Goal: Task Accomplishment & Management: Use online tool/utility

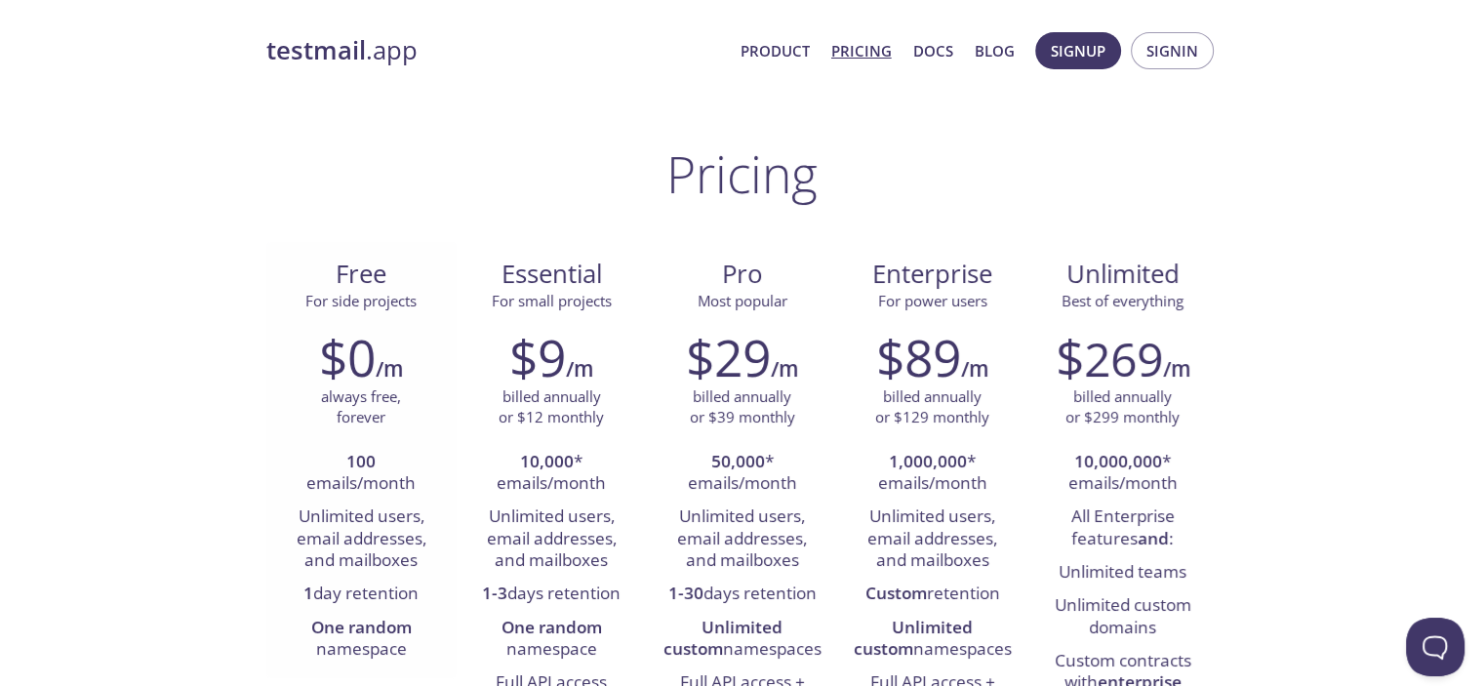
click at [342, 370] on h2 "$0" at bounding box center [347, 357] width 57 height 59
drag, startPoint x: 351, startPoint y: 308, endPoint x: 364, endPoint y: 298, distance: 16.0
click at [354, 303] on span "For side projects" at bounding box center [360, 301] width 111 height 20
click at [780, 38] on link "Product" at bounding box center [774, 50] width 69 height 25
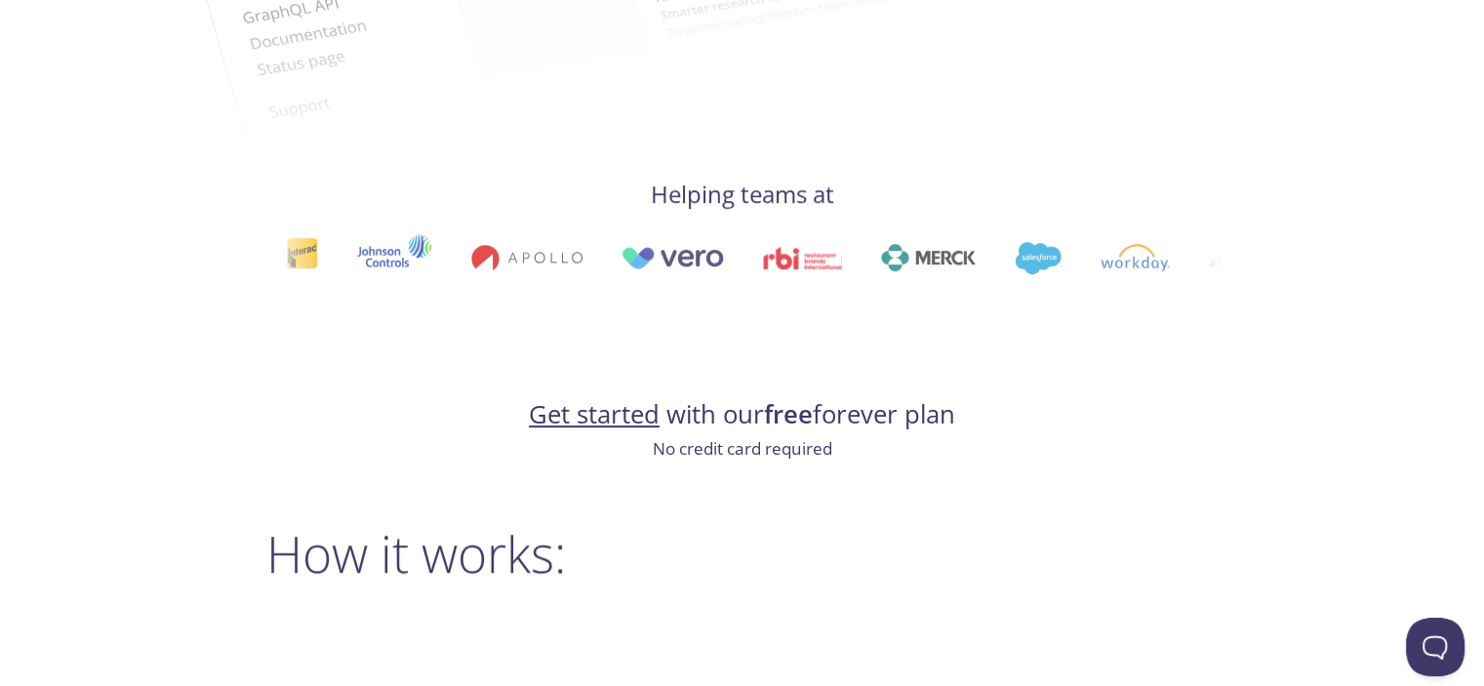
scroll to position [944, 0]
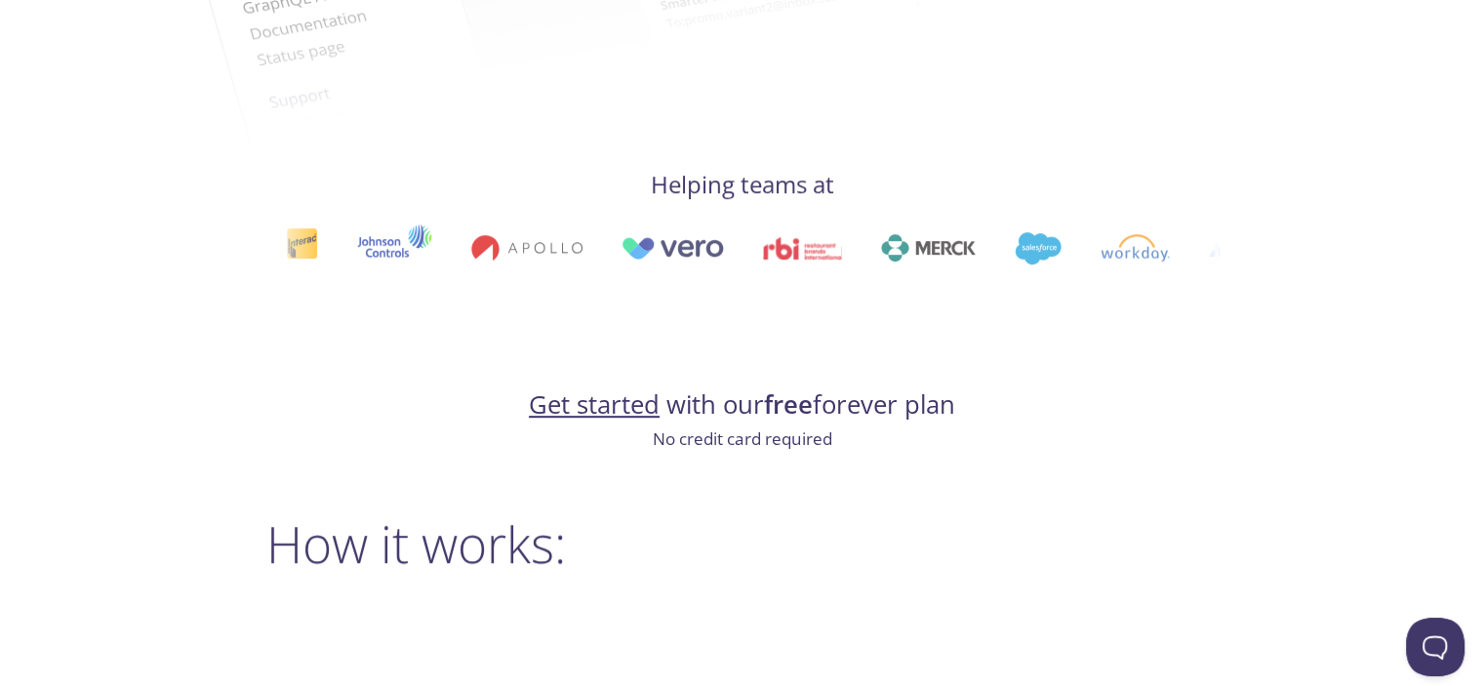
click at [632, 409] on link "Get started" at bounding box center [594, 404] width 131 height 34
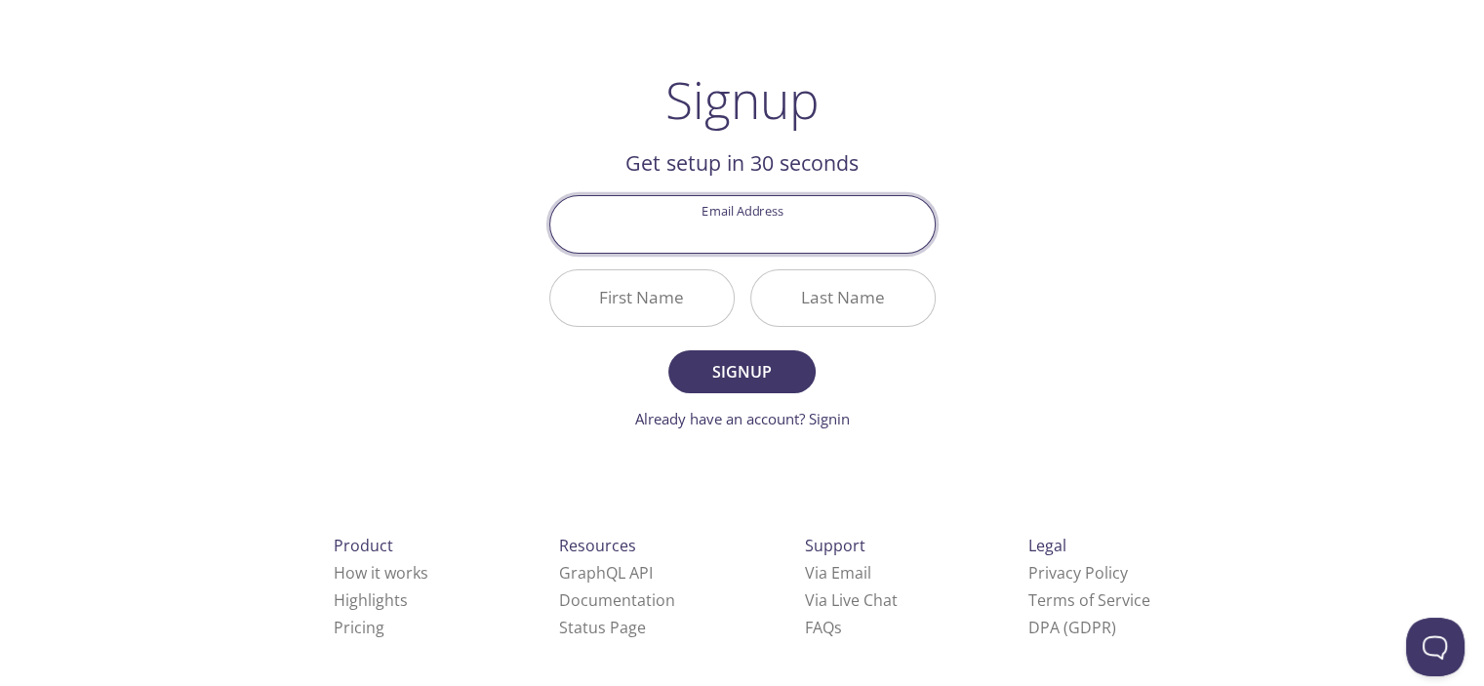
scroll to position [82, 0]
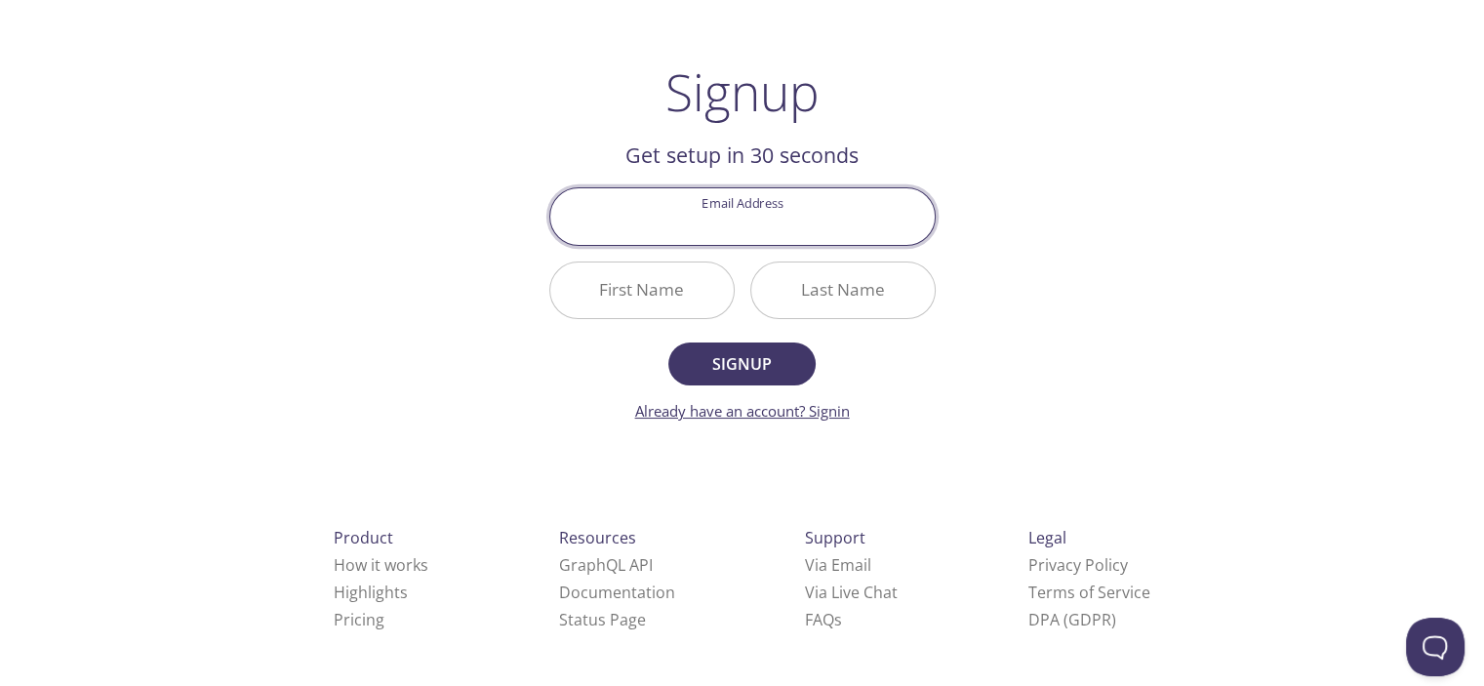
click at [773, 413] on link "Already have an account? Signin" at bounding box center [742, 411] width 215 height 20
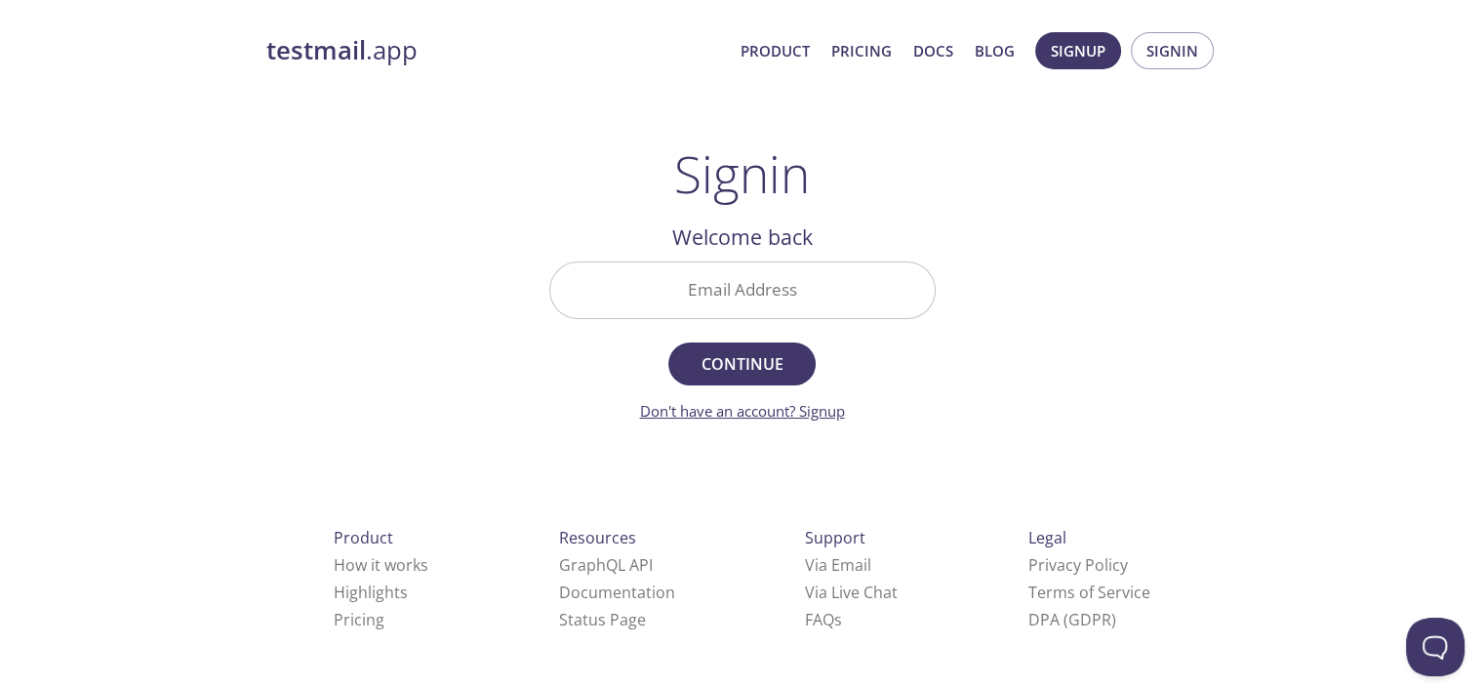
click at [820, 414] on link "Don't have an account? Signup" at bounding box center [742, 411] width 205 height 20
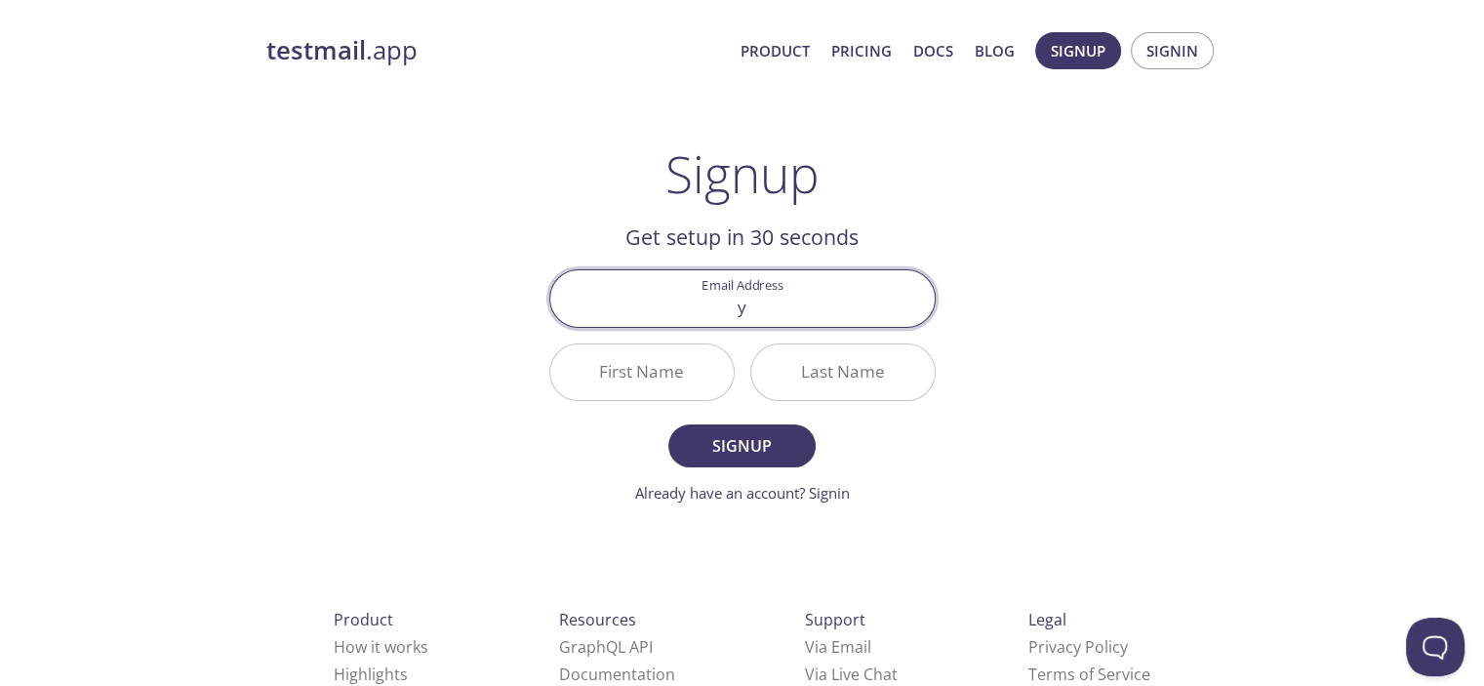
type input "[EMAIL_ADDRESS][DOMAIN_NAME]"
click at [648, 362] on input "First Name" at bounding box center [641, 372] width 183 height 56
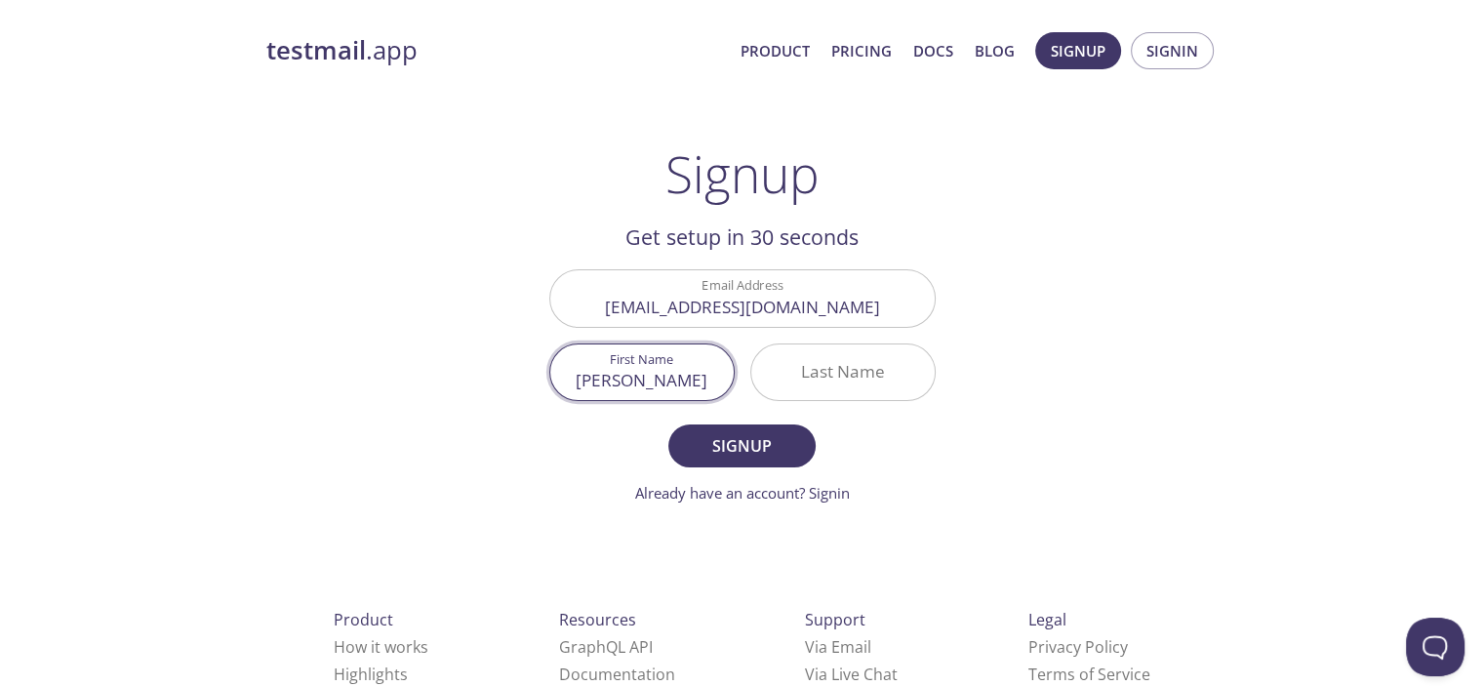
type input "[PERSON_NAME]"
click at [780, 370] on input "Last Name" at bounding box center [842, 372] width 183 height 56
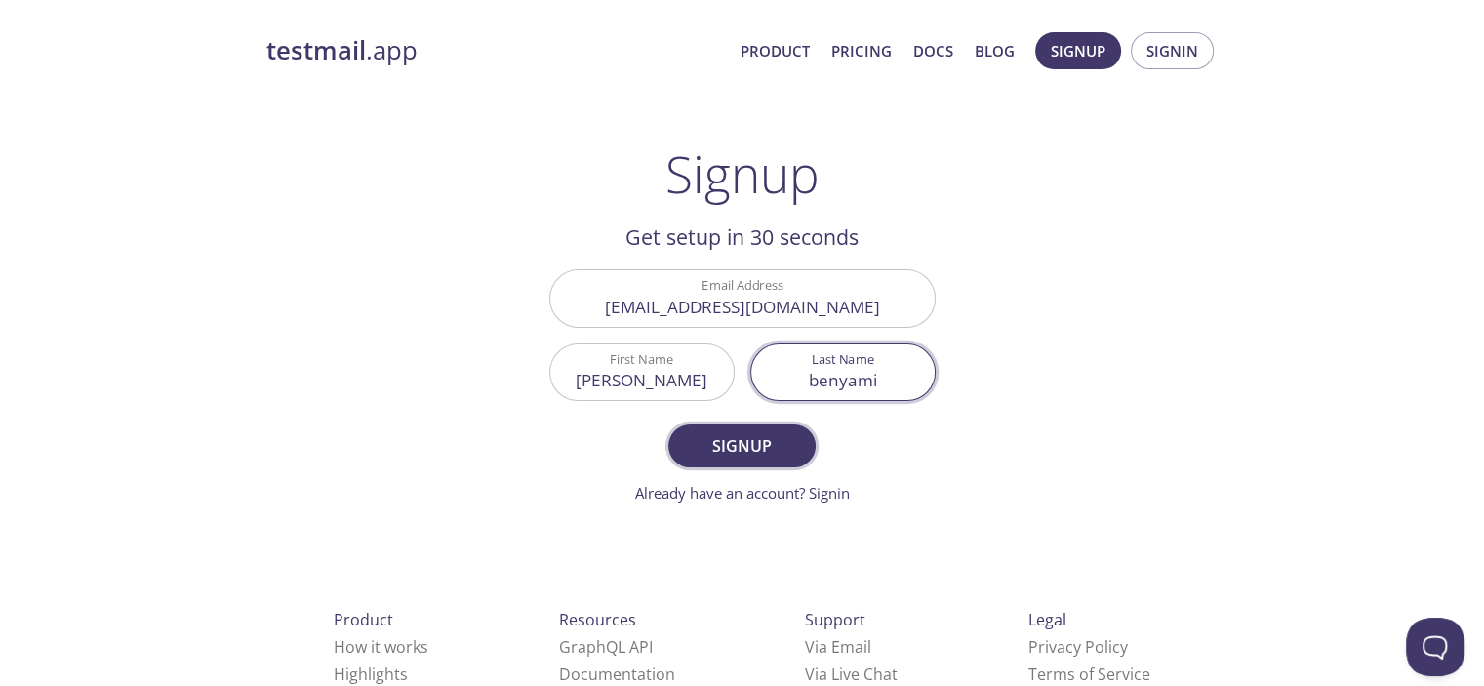
type input "benyami"
click at [778, 435] on span "Signup" at bounding box center [741, 445] width 103 height 27
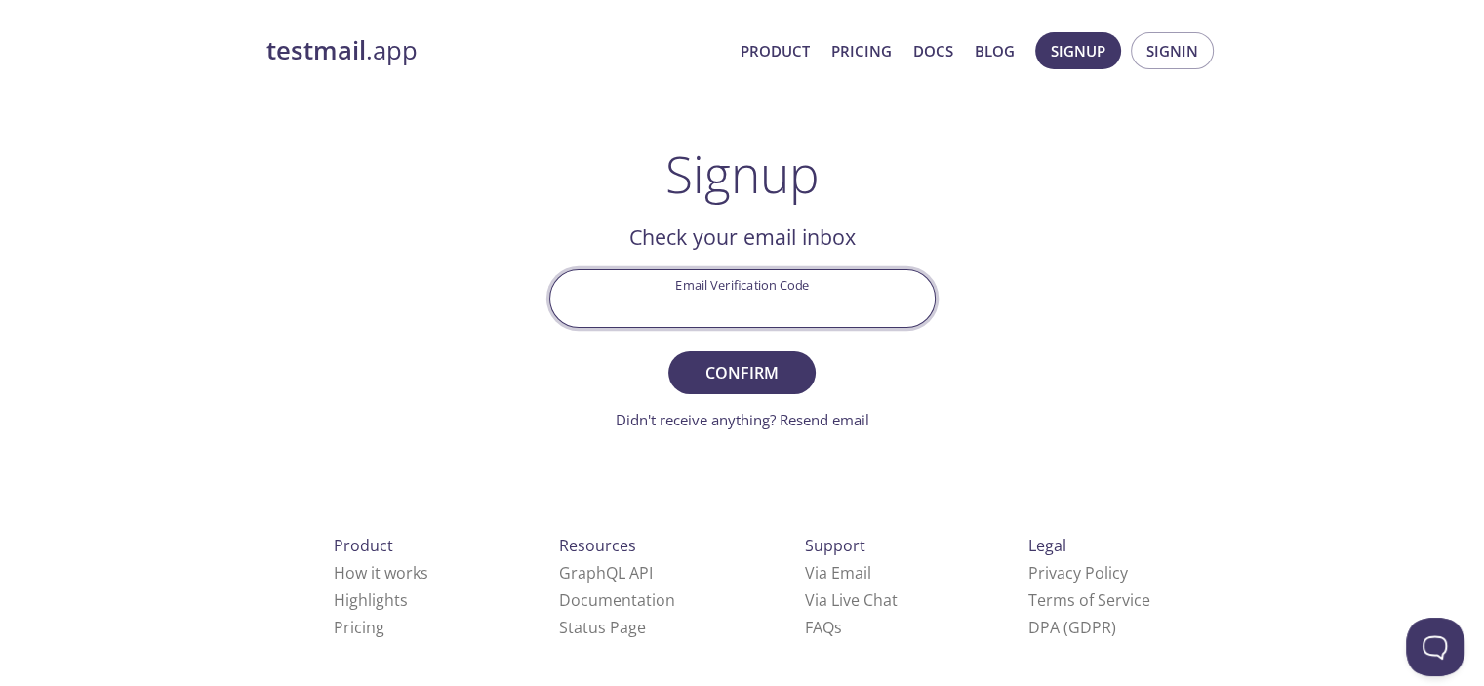
paste input "B56DF8U"
type input "B56DF8U"
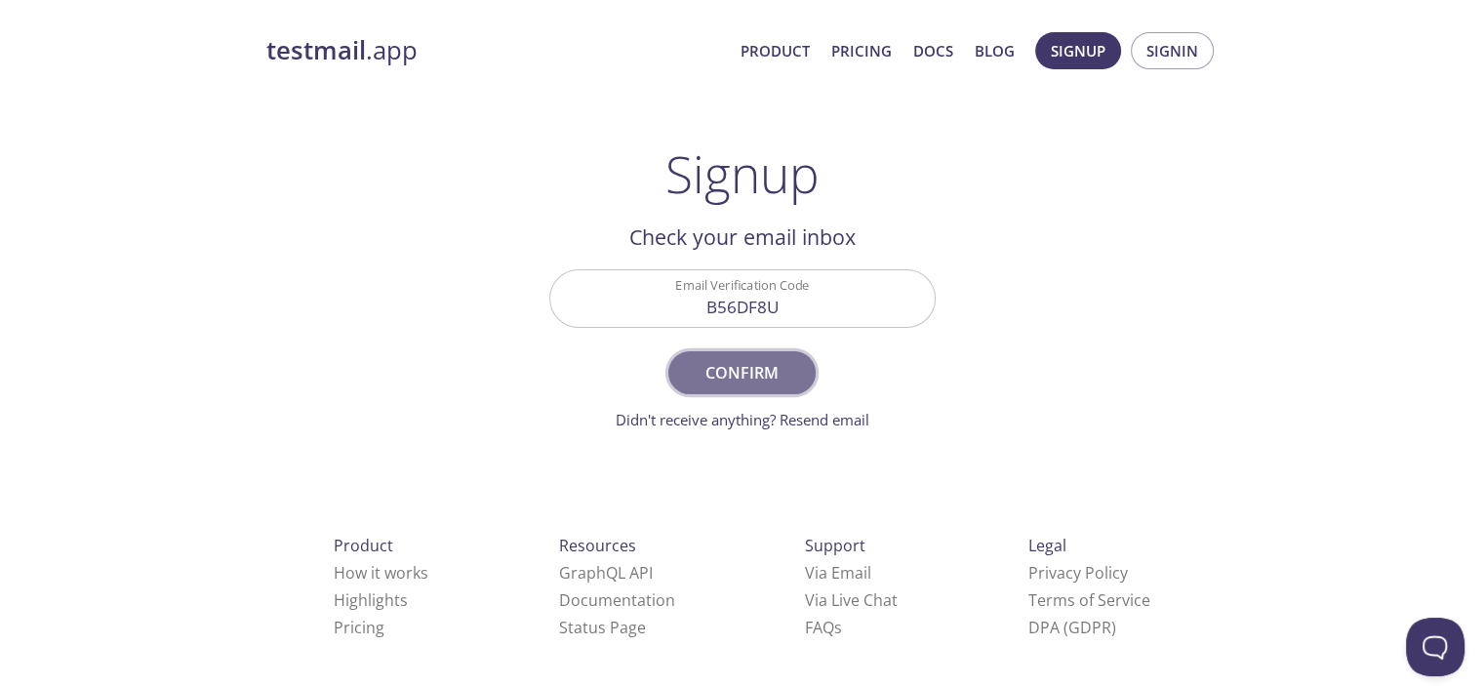
click at [737, 385] on span "Confirm" at bounding box center [741, 372] width 103 height 27
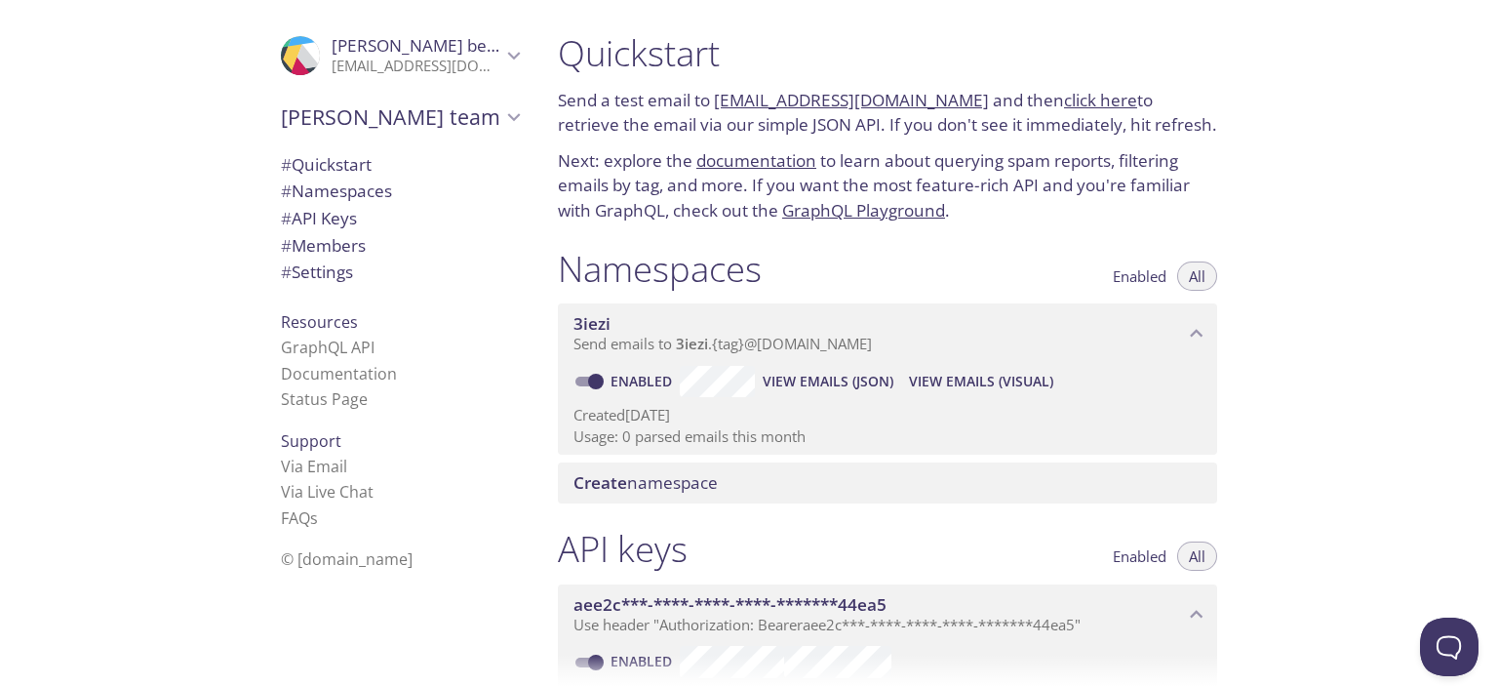
click at [432, 125] on span "[PERSON_NAME] team" at bounding box center [391, 116] width 220 height 27
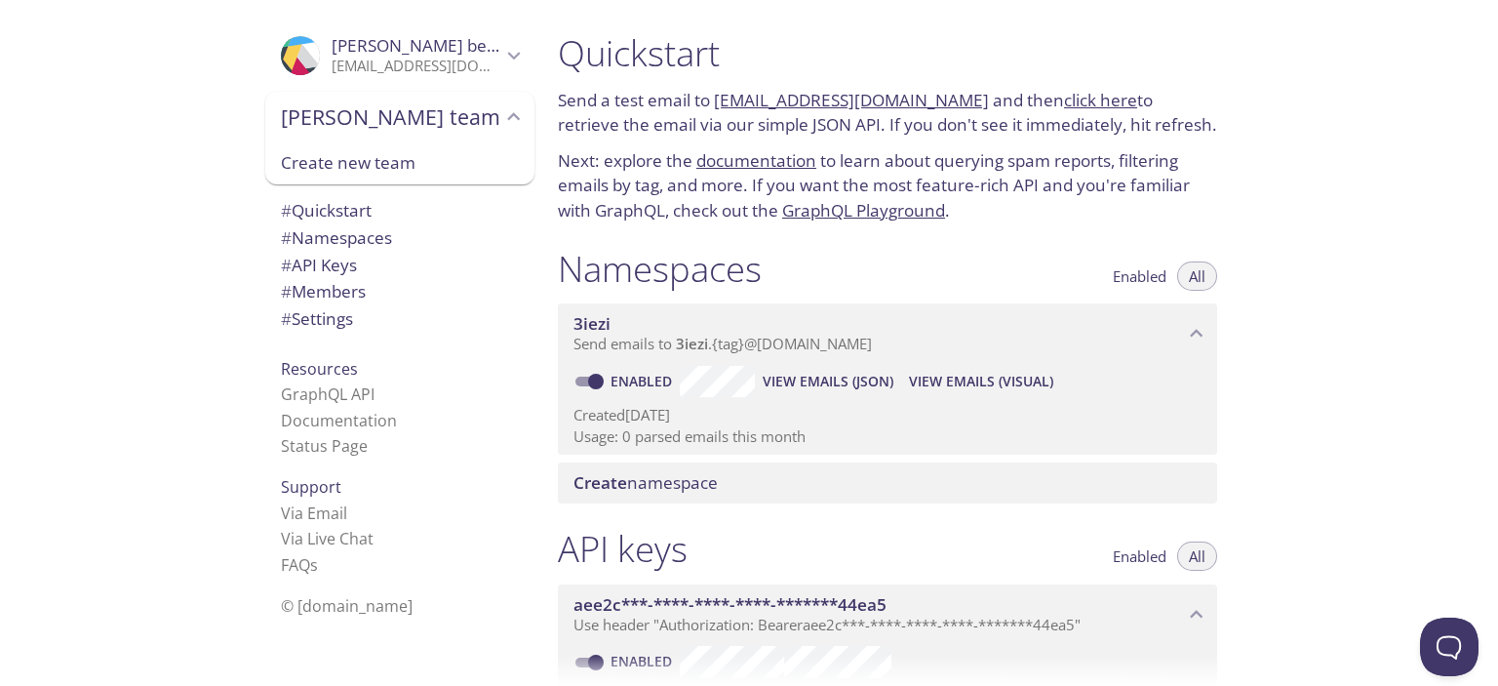
click at [437, 126] on span "[PERSON_NAME] team" at bounding box center [391, 116] width 220 height 27
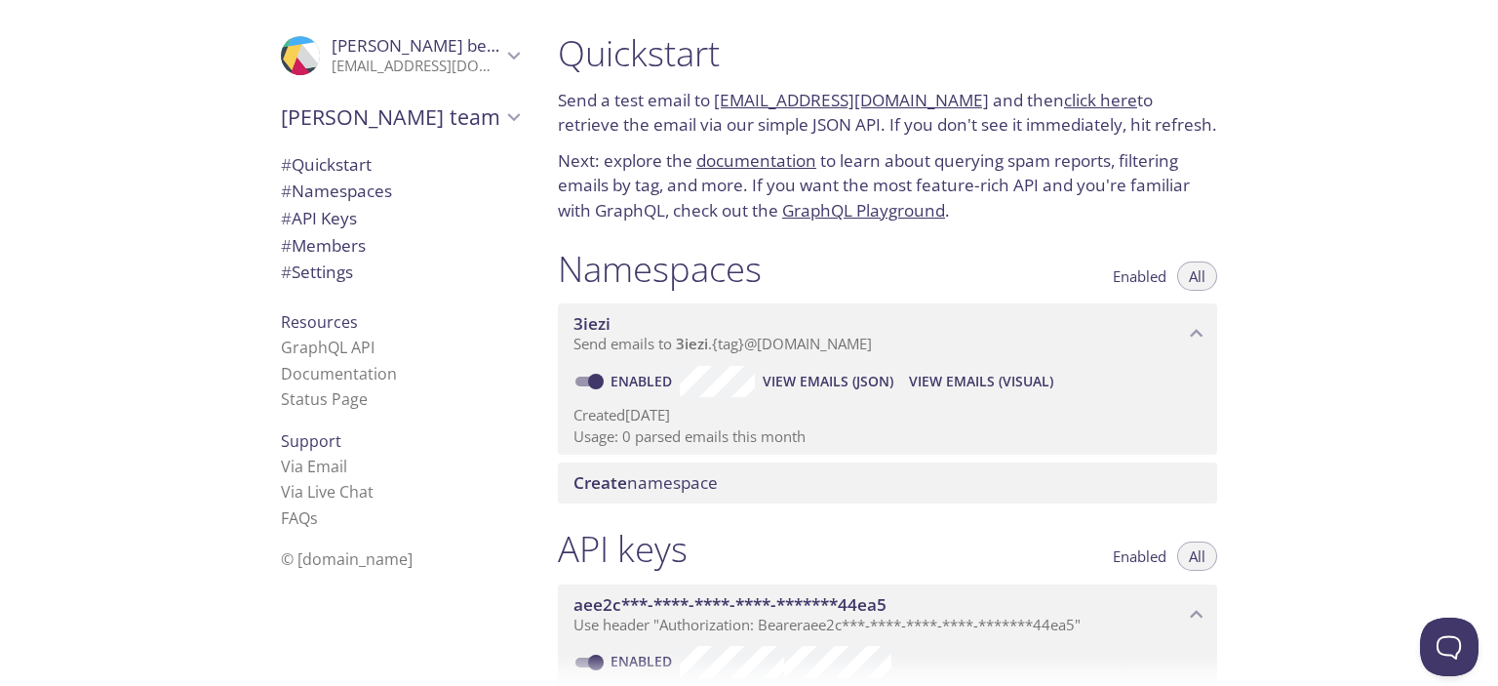
click at [959, 390] on span "View Emails (Visual)" at bounding box center [981, 381] width 144 height 23
click at [755, 345] on span "Send emails to 3iezi . {tag} @[DOMAIN_NAME]" at bounding box center [723, 344] width 298 height 20
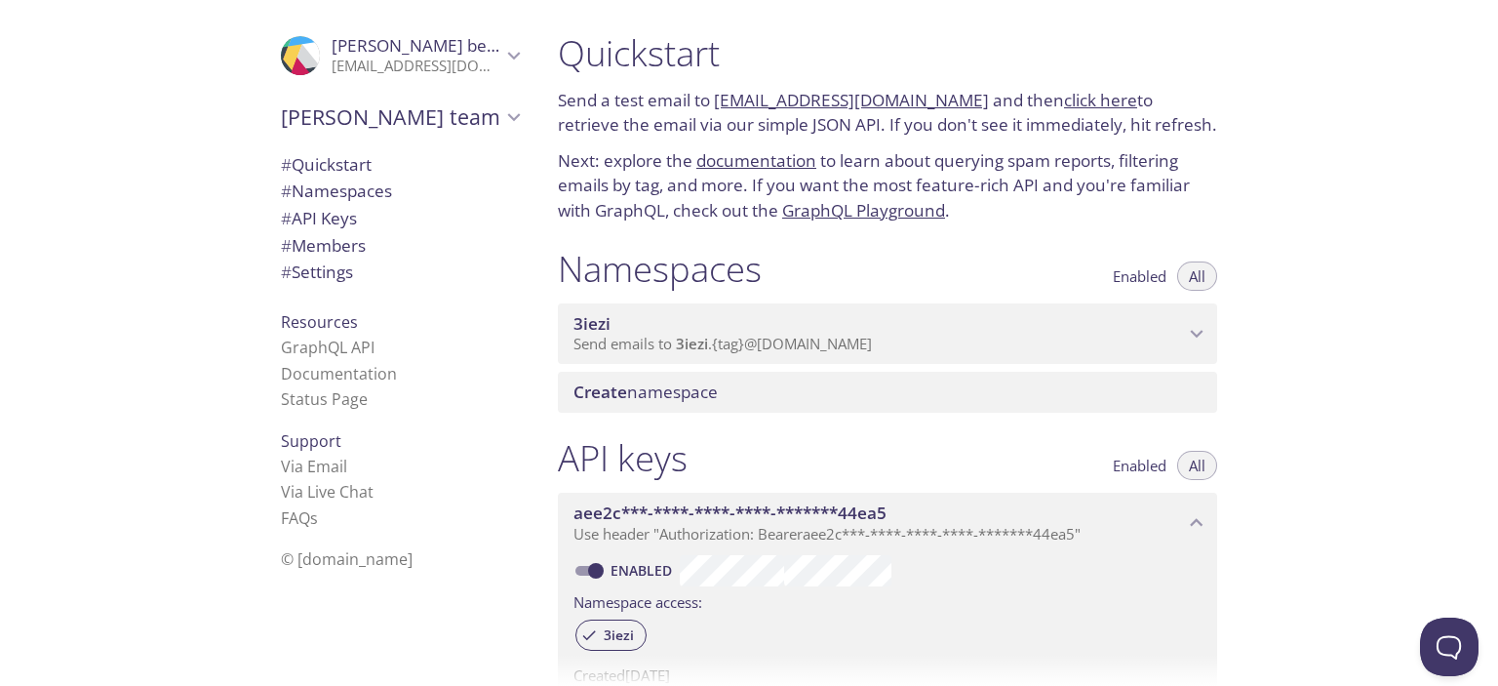
click at [762, 346] on span "Send emails to 3iezi . {tag} @[DOMAIN_NAME]" at bounding box center [723, 344] width 298 height 20
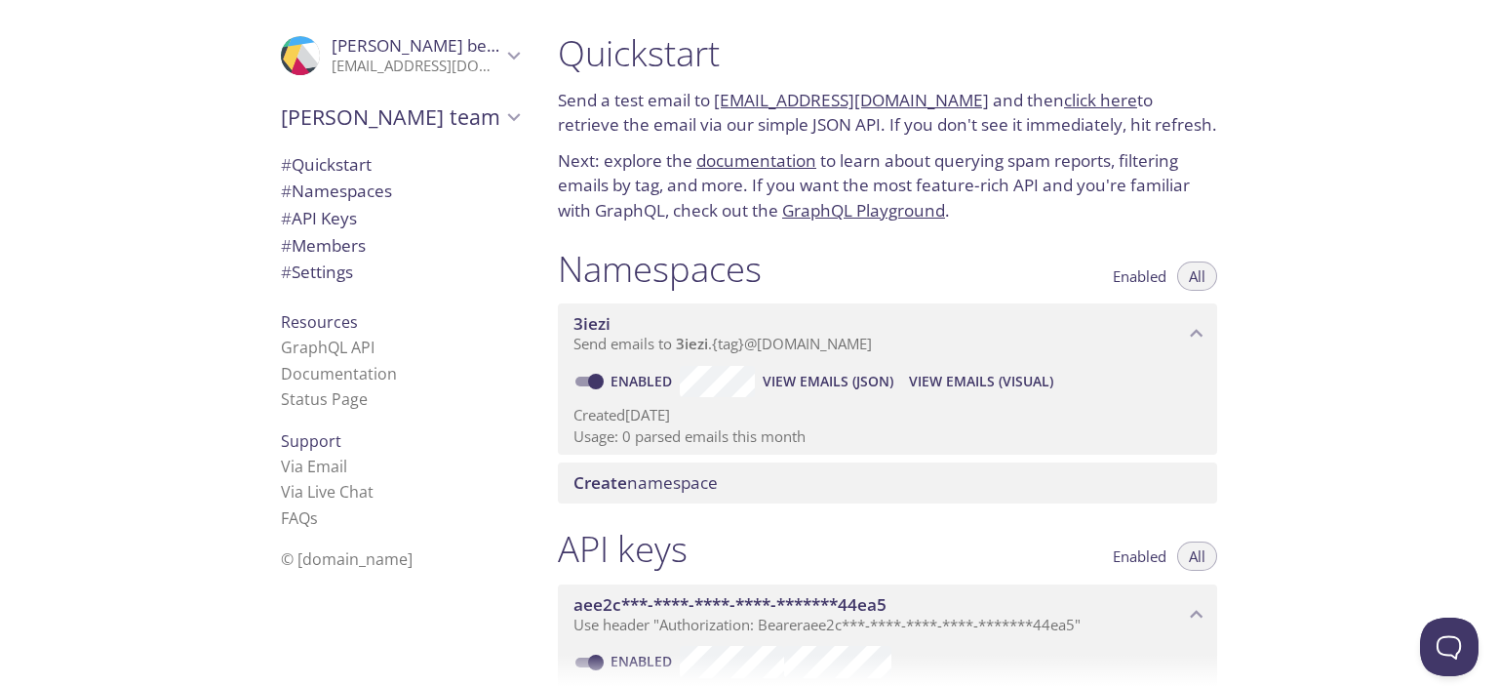
click at [706, 483] on span "Create namespace" at bounding box center [646, 482] width 144 height 22
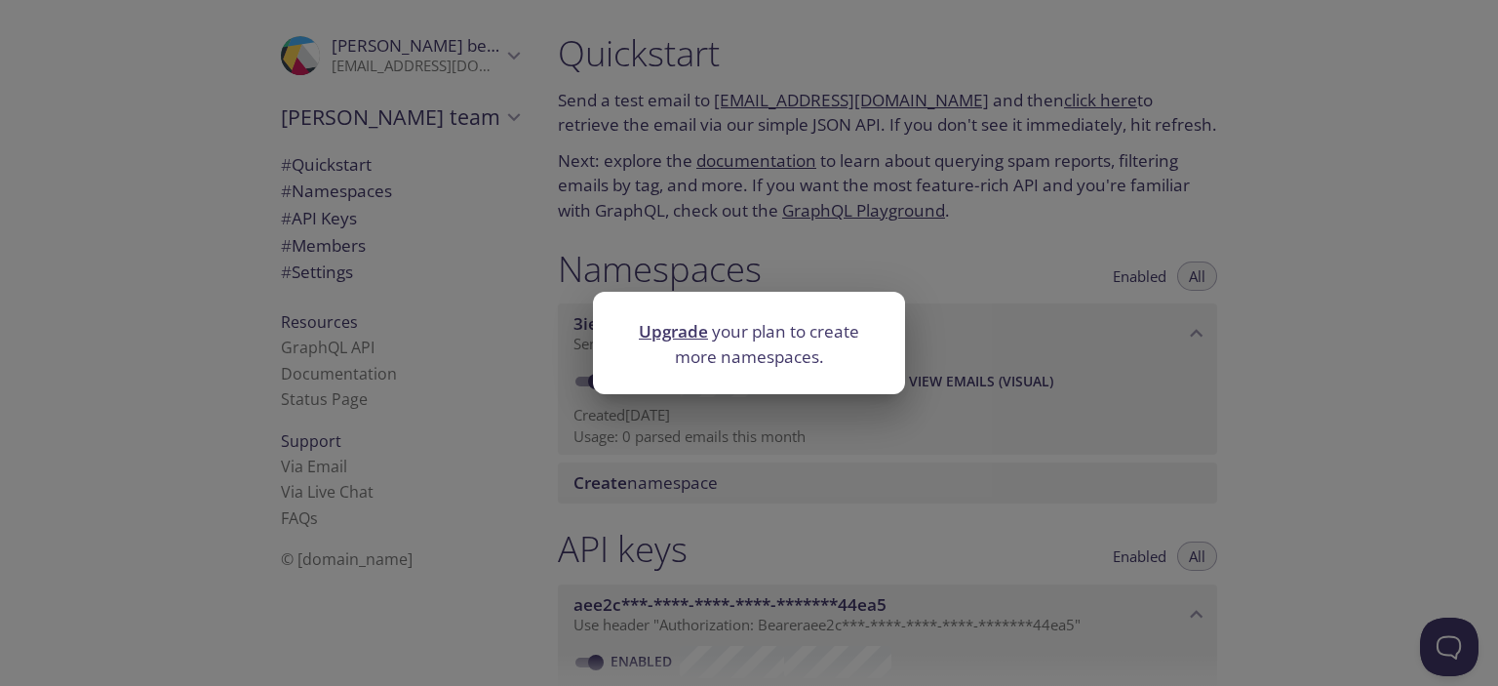
click at [705, 471] on div "Upgrade your plan to create more namespaces." at bounding box center [749, 343] width 1498 height 686
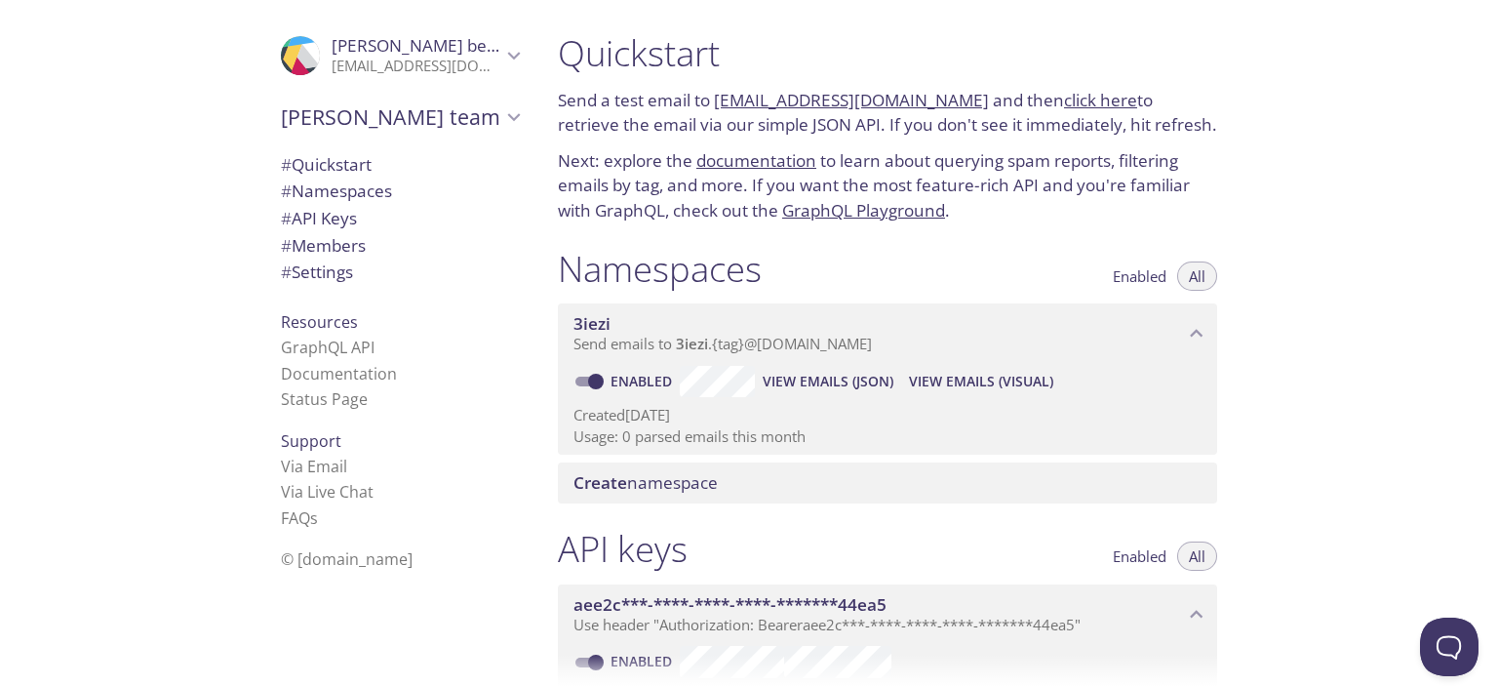
click at [1202, 340] on icon "3iezi namespace" at bounding box center [1196, 333] width 25 height 25
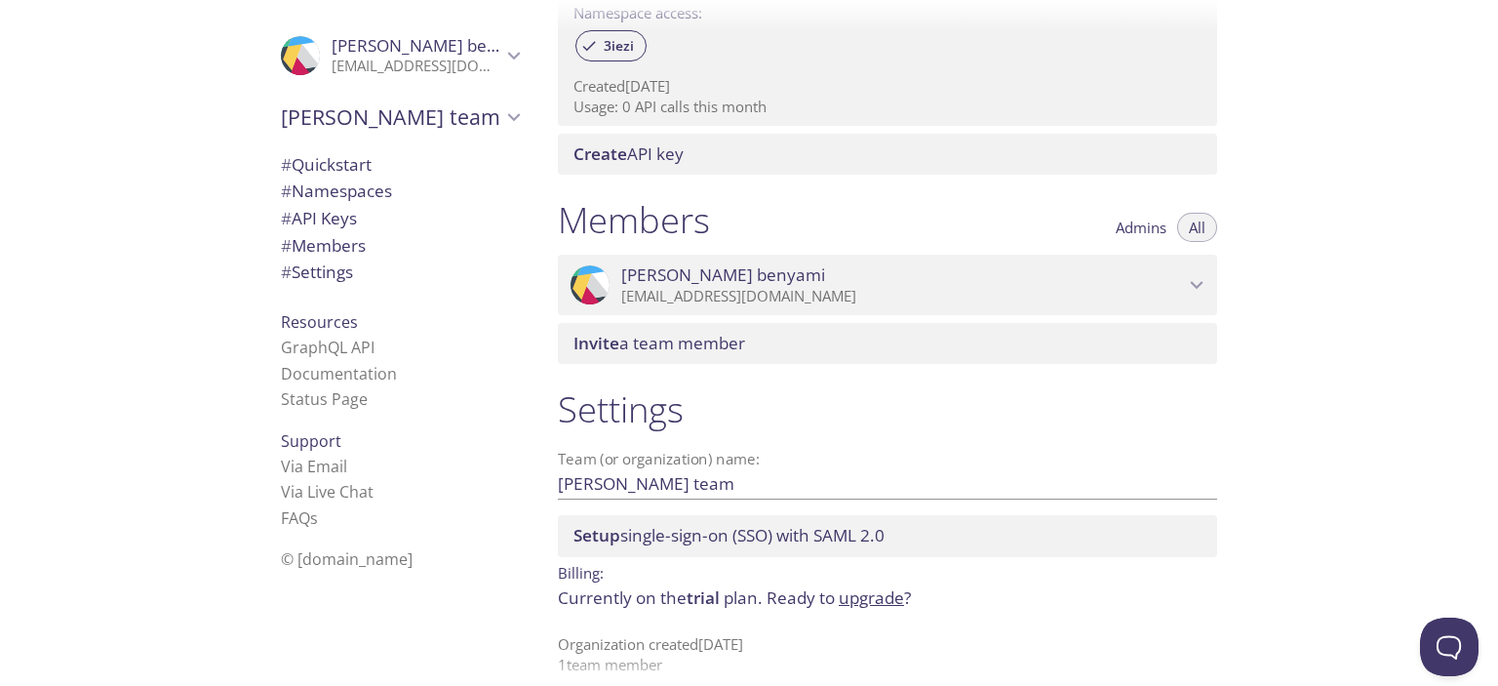
scroll to position [610, 0]
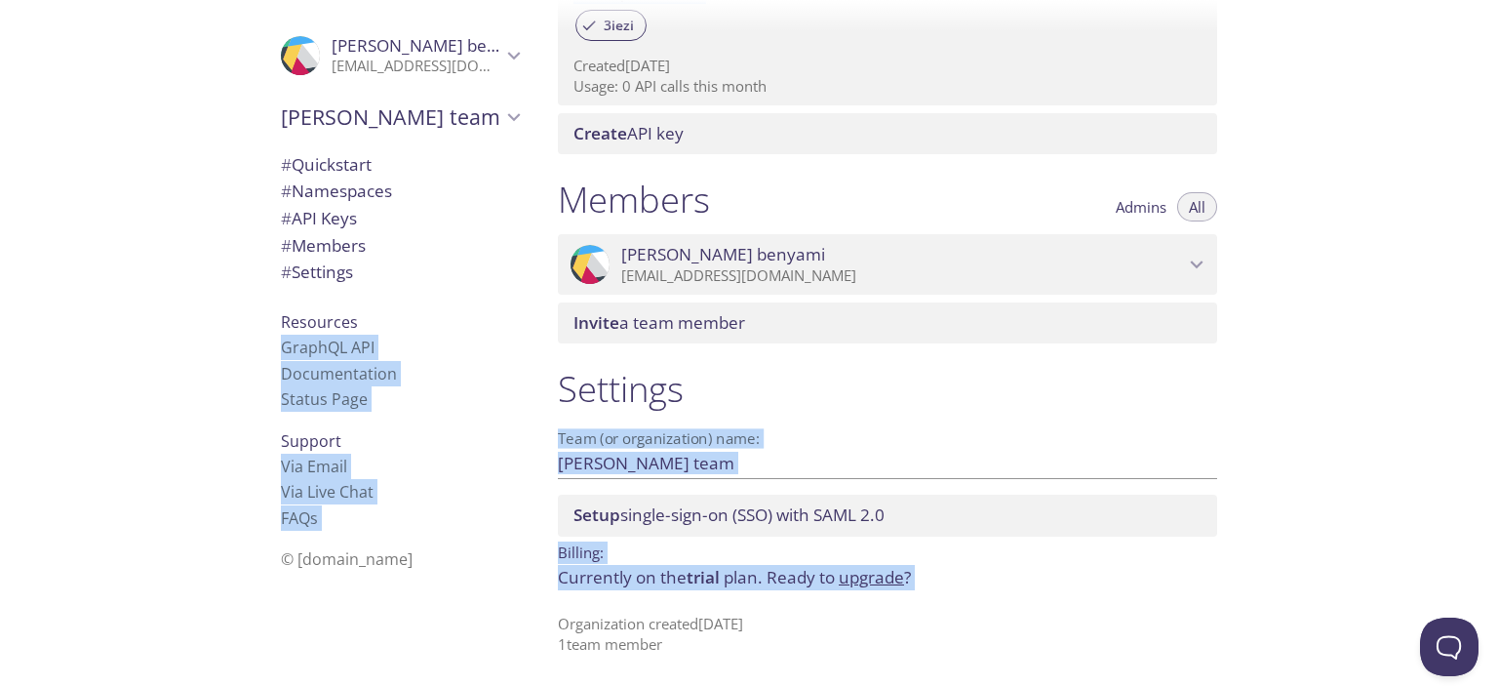
drag, startPoint x: 1497, startPoint y: 656, endPoint x: 1497, endPoint y: 618, distance: 38.0
click at [1483, 618] on div ".cls-1 { fill: #6d5ca8; } .cls-2 { fill: #3fc191; } .cls-3 { fill: #3b4752; } .…" at bounding box center [749, 343] width 1498 height 686
click at [940, 549] on p "Billing:" at bounding box center [887, 551] width 659 height 28
click at [995, 543] on p "Billing:" at bounding box center [887, 551] width 659 height 28
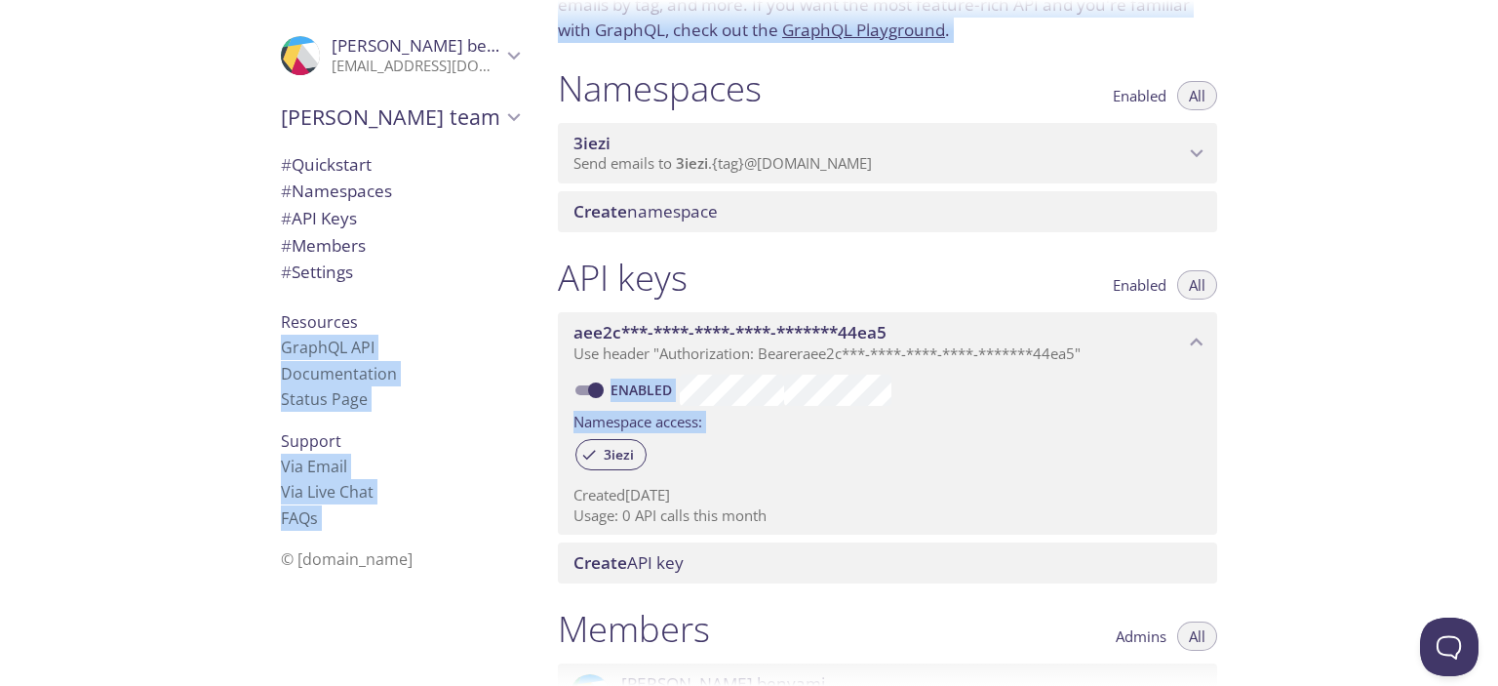
scroll to position [0, 0]
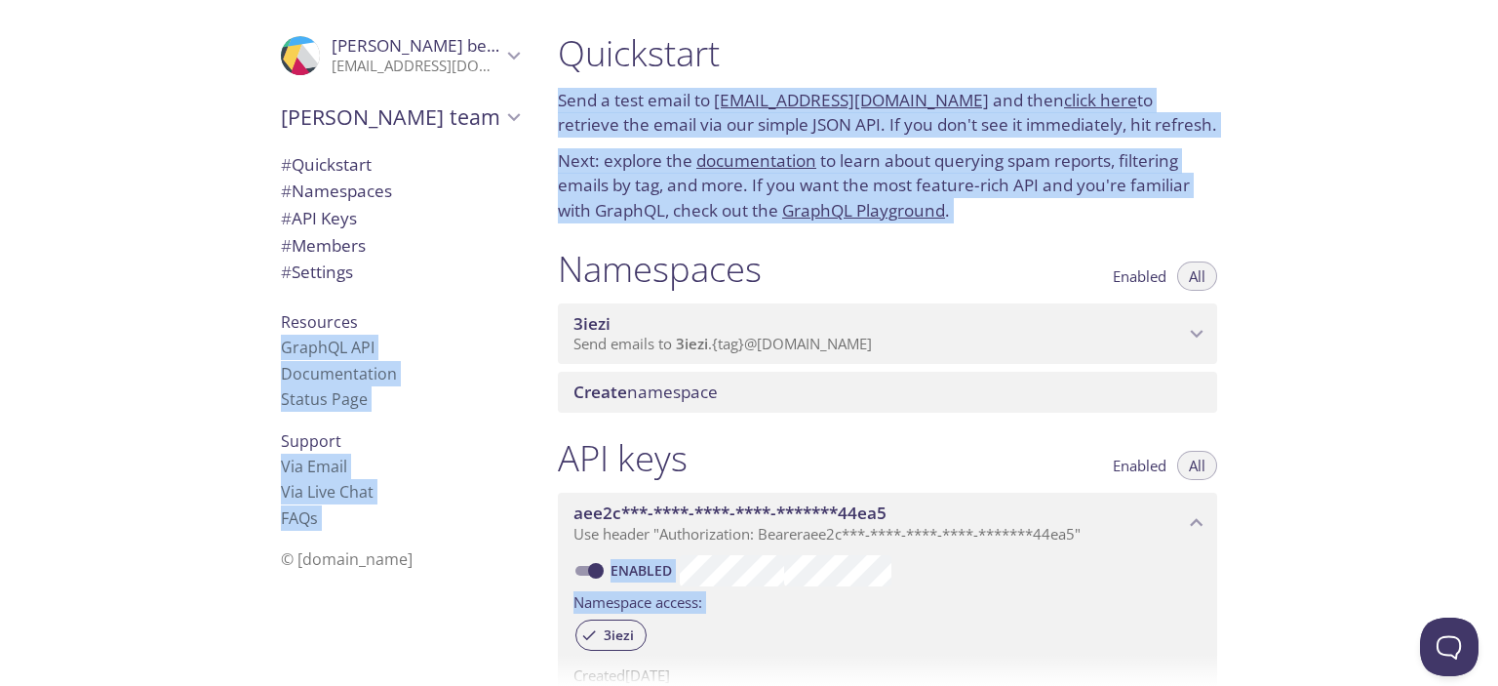
click at [1264, 179] on div "Quickstart Send a test email to [EMAIL_ADDRESS][DOMAIN_NAME] and then click her…" at bounding box center [1020, 343] width 956 height 686
click at [706, 324] on span "3iezi" at bounding box center [879, 323] width 611 height 21
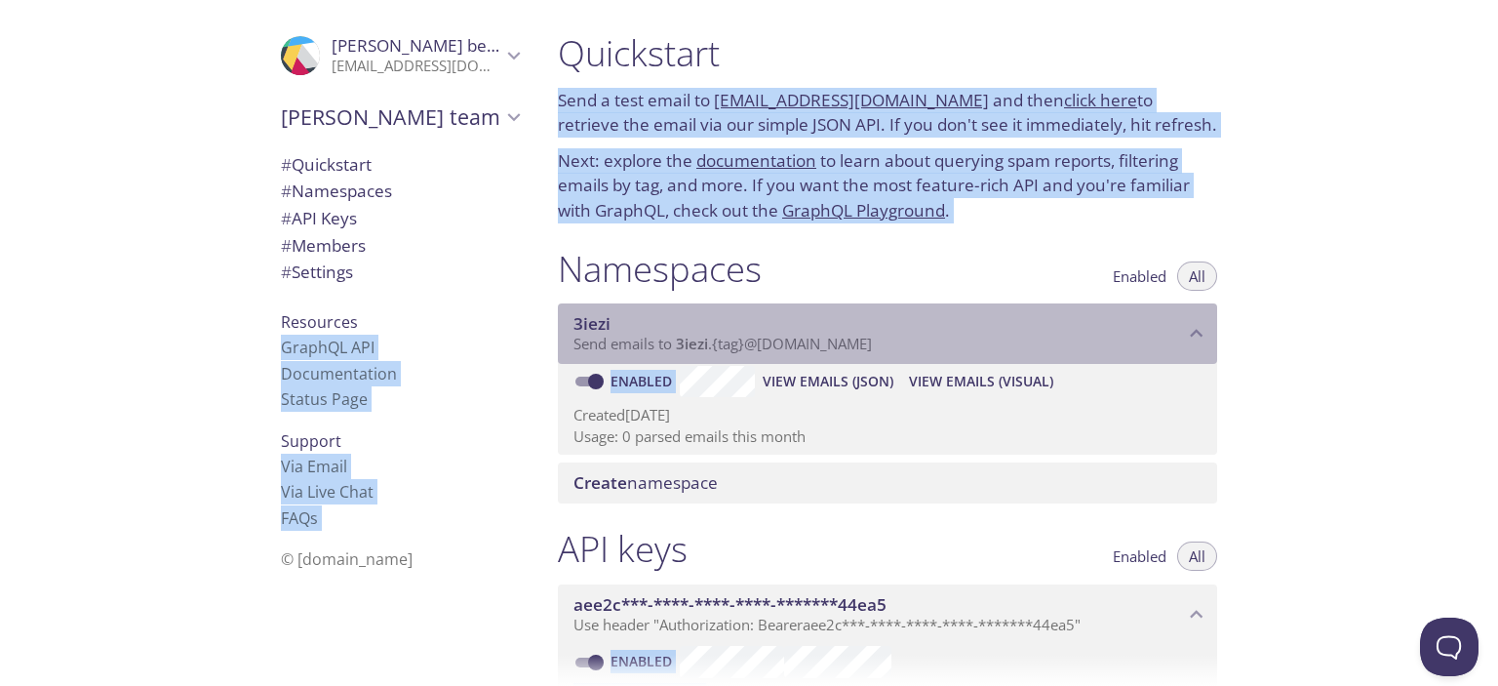
click at [730, 331] on span "3iezi" at bounding box center [879, 323] width 611 height 21
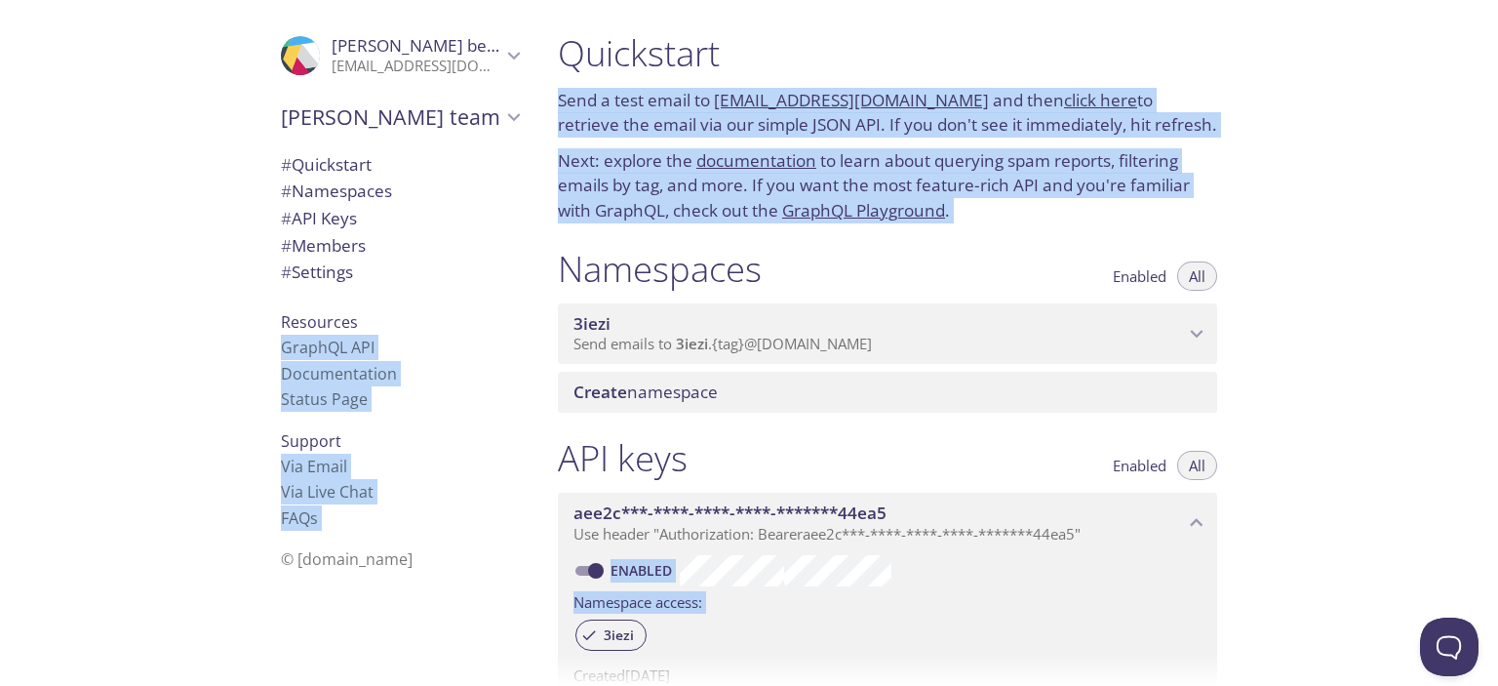
click at [710, 273] on h1 "Namespaces" at bounding box center [660, 269] width 204 height 44
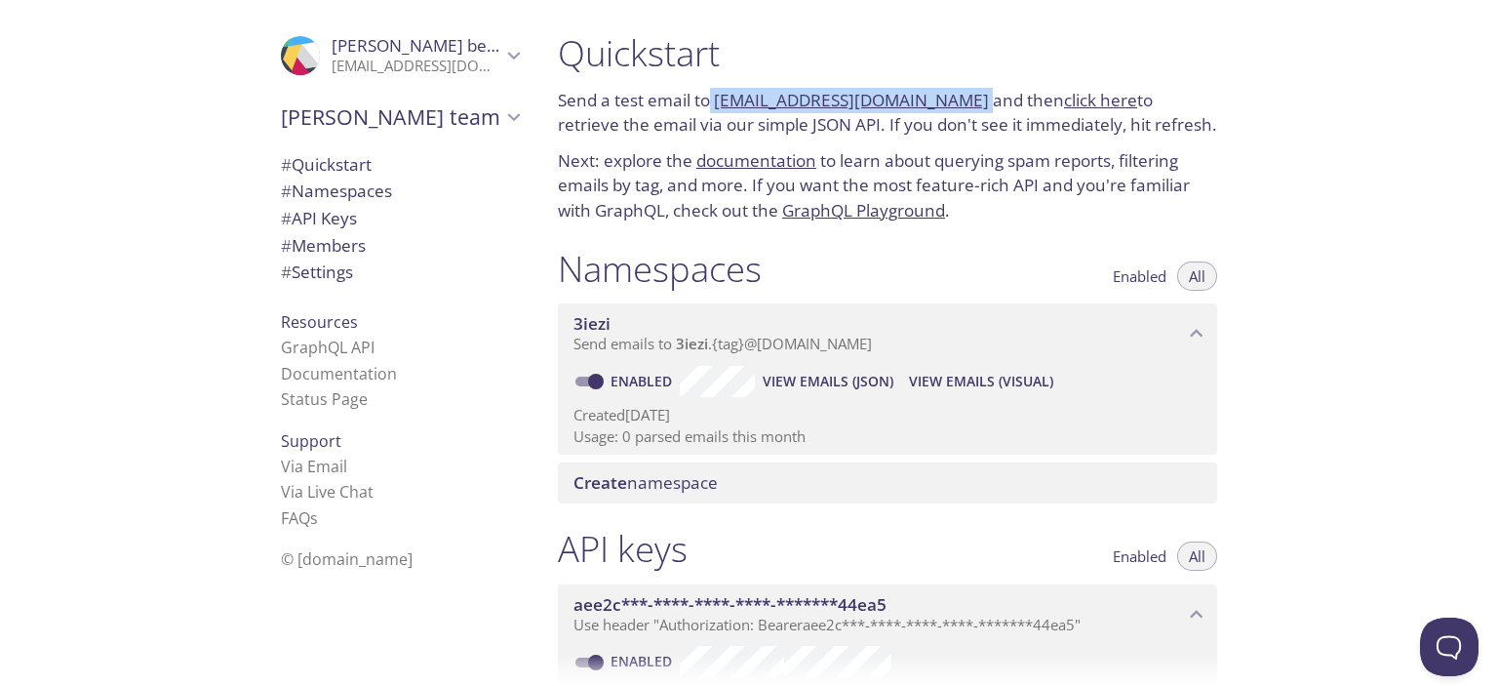
drag, startPoint x: 710, startPoint y: 94, endPoint x: 949, endPoint y: 106, distance: 239.3
click at [949, 106] on p "Send a test email to 3iezi.test@inbox.testmail.app and then click here to retri…" at bounding box center [887, 113] width 659 height 50
copy p "[EMAIL_ADDRESS][DOMAIN_NAME]"
click at [1066, 94] on link "click here" at bounding box center [1100, 100] width 73 height 22
click at [999, 377] on span "View Emails (Visual)" at bounding box center [981, 381] width 144 height 23
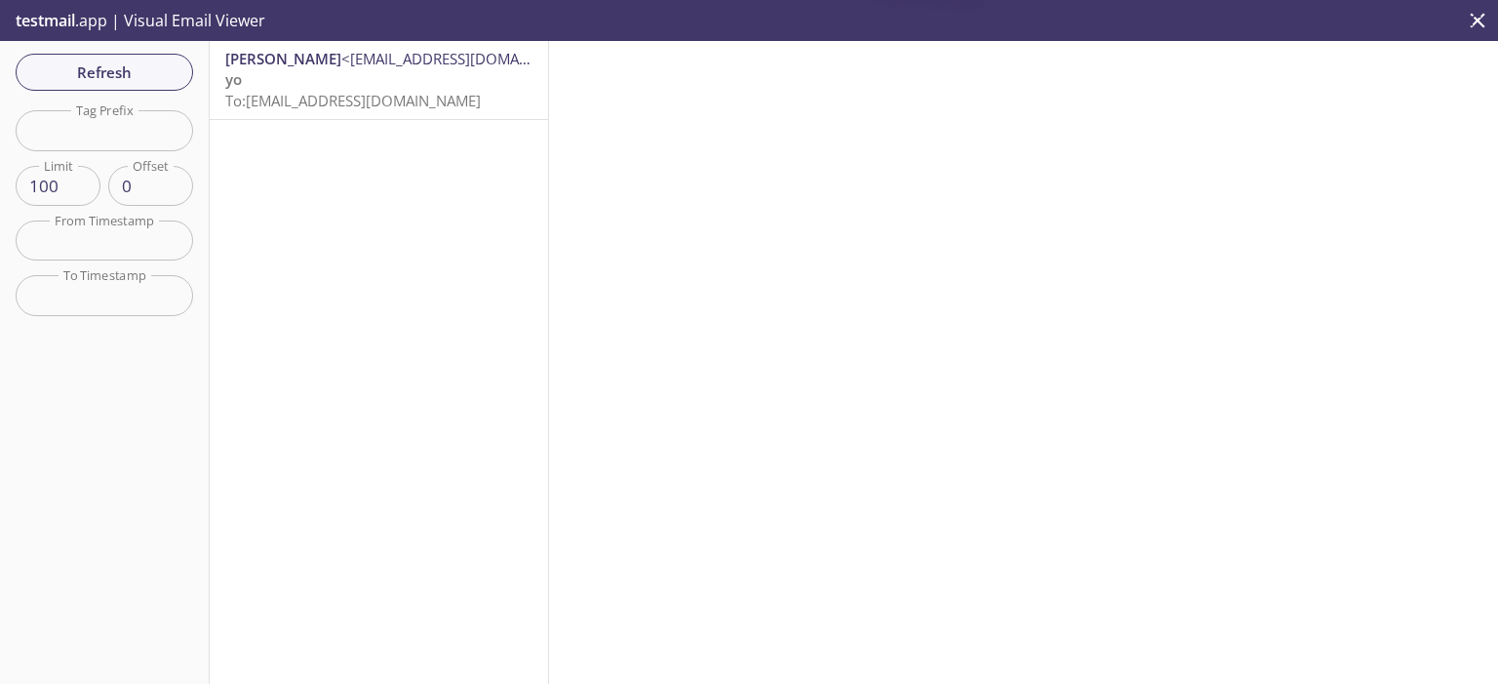
click at [343, 73] on p "yo To: 3iezi.test@inbox.testmail.app" at bounding box center [378, 90] width 307 height 42
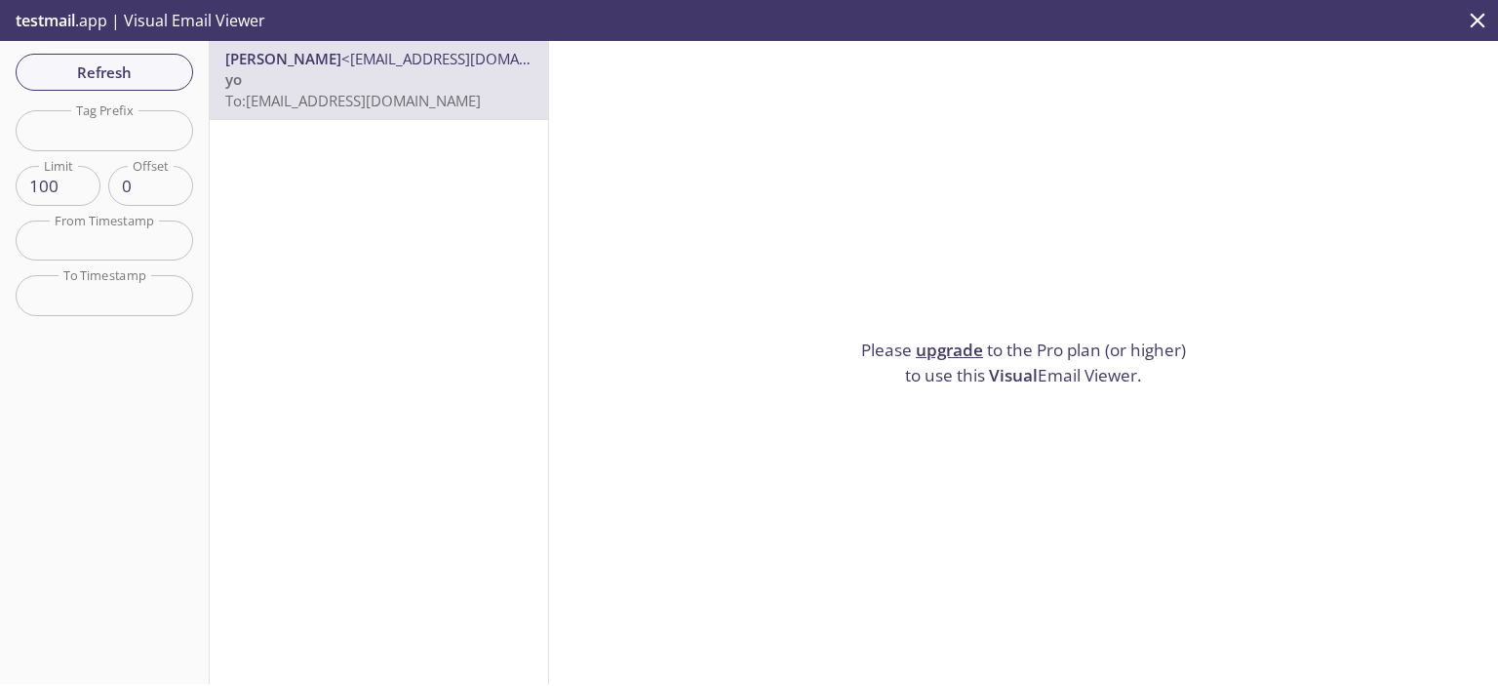
click at [339, 104] on span "To: 3iezi.test@inbox.testmail.app" at bounding box center [353, 101] width 256 height 20
click at [924, 341] on link "upgrade" at bounding box center [949, 349] width 67 height 22
